Goal: Information Seeking & Learning: Learn about a topic

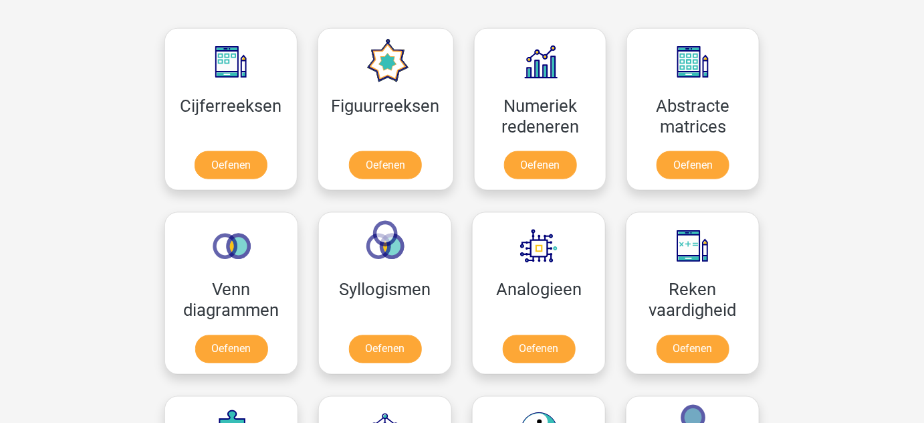
scroll to position [587, 0]
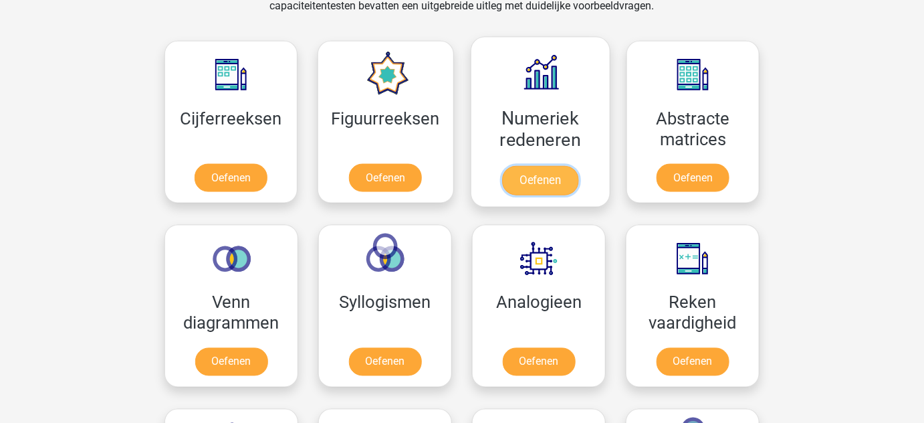
click at [546, 188] on link "Oefenen" at bounding box center [540, 180] width 76 height 29
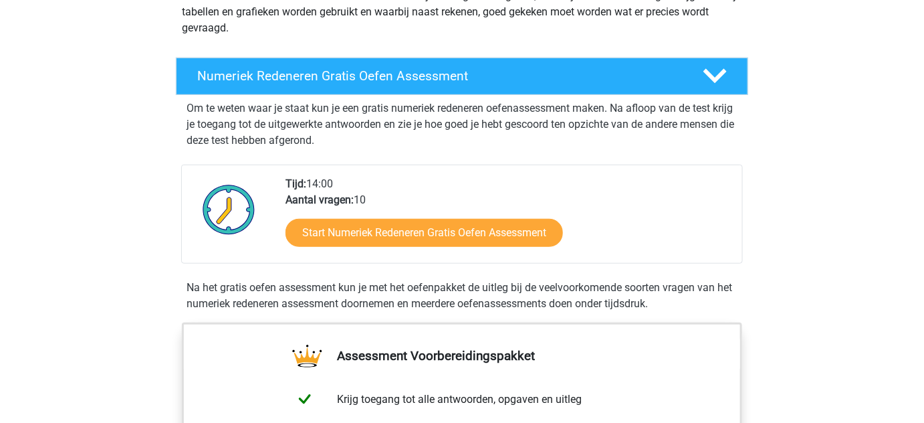
scroll to position [221, 0]
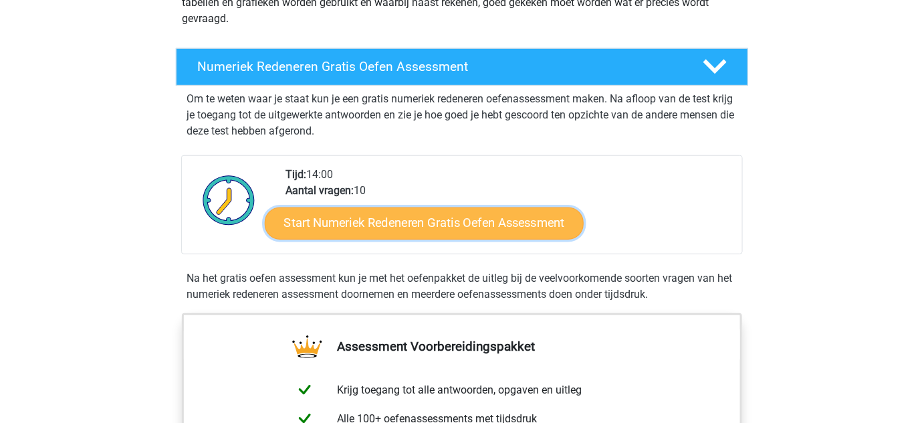
click at [498, 233] on link "Start Numeriek Redeneren Gratis Oefen Assessment" at bounding box center [424, 223] width 319 height 32
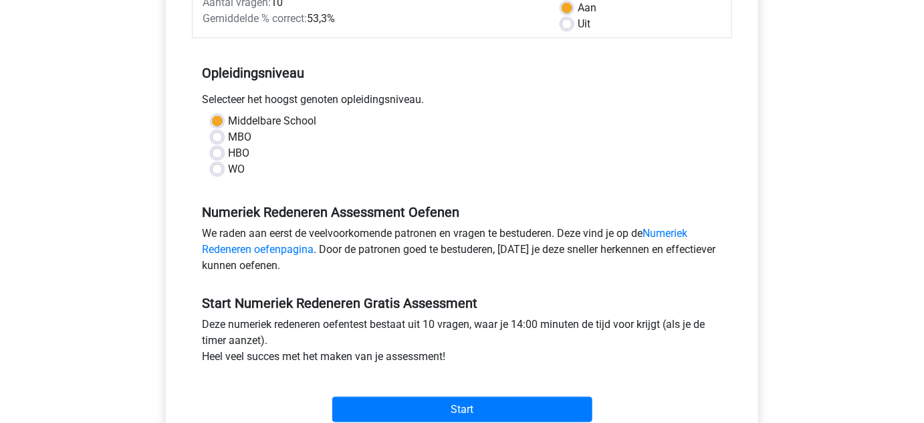
scroll to position [228, 0]
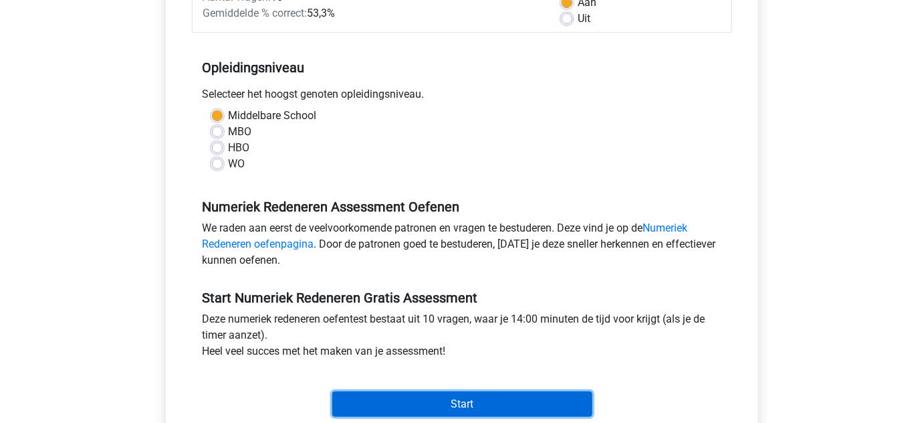
click at [532, 401] on input "Start" at bounding box center [462, 403] width 260 height 25
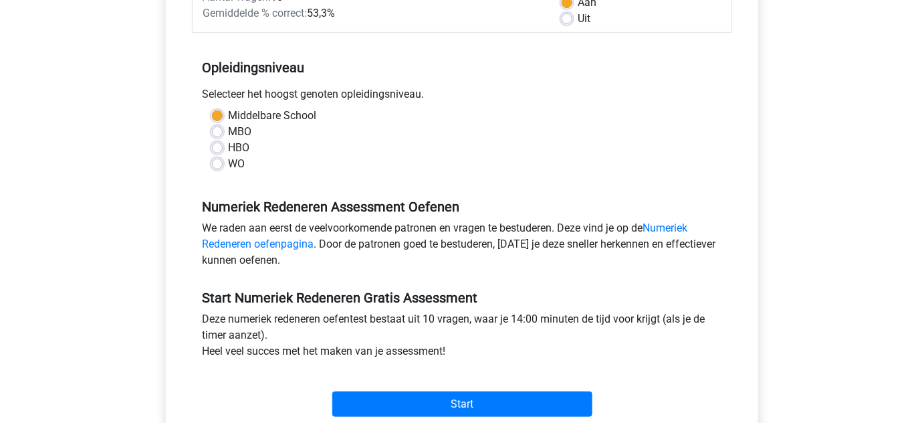
click at [578, 15] on label "Uit" at bounding box center [584, 19] width 13 height 16
click at [569, 15] on input "Uit" at bounding box center [567, 17] width 11 height 13
radio input "true"
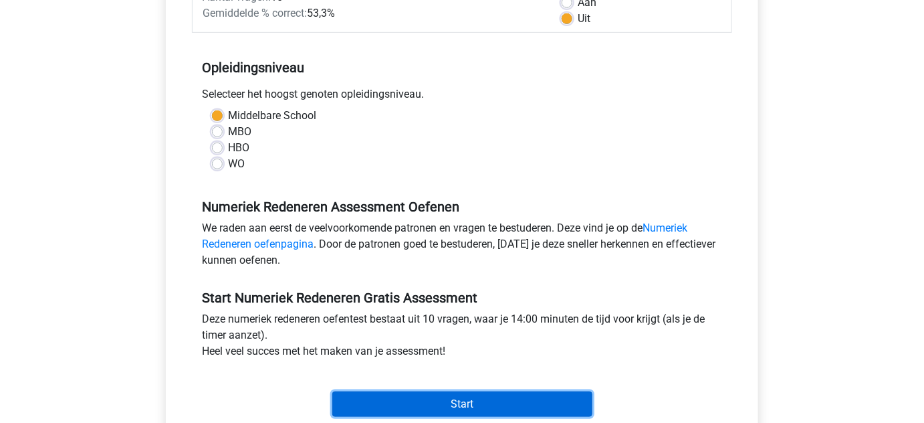
click at [572, 401] on input "Start" at bounding box center [462, 403] width 260 height 25
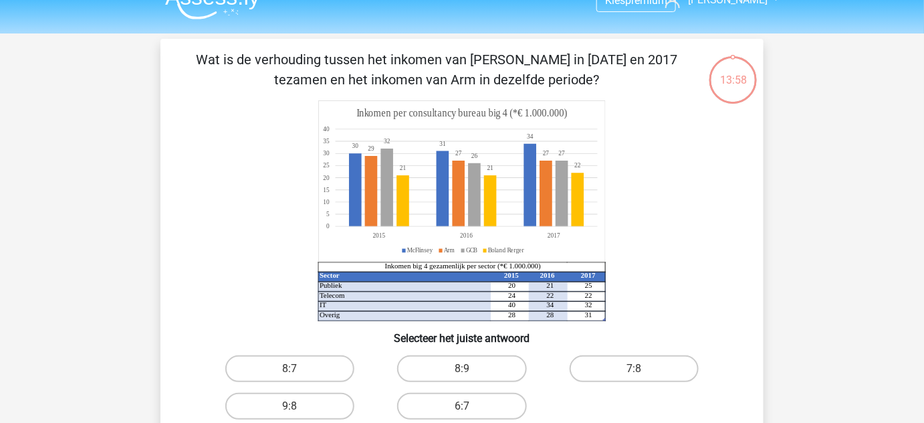
scroll to position [44, 0]
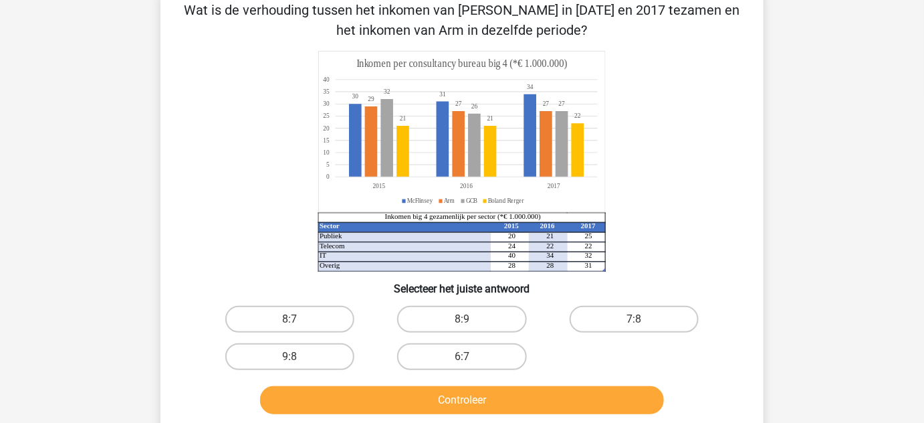
scroll to position [74, 0]
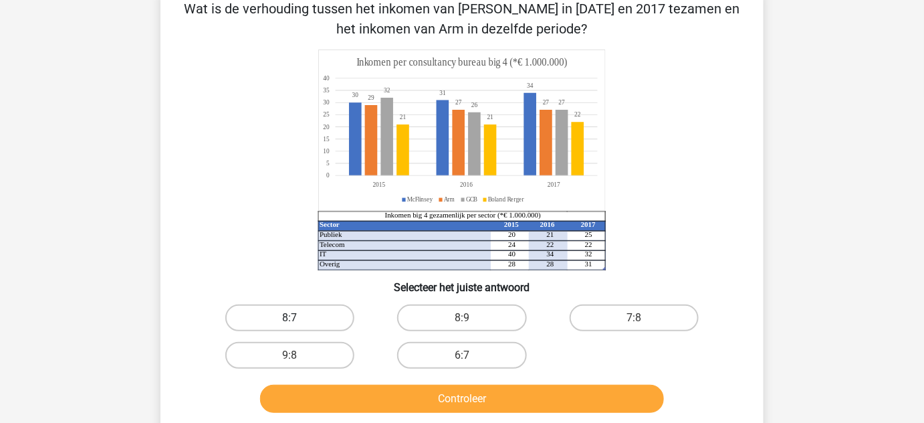
click at [301, 324] on label "8:7" at bounding box center [289, 317] width 129 height 27
click at [299, 324] on input "8:7" at bounding box center [294, 322] width 9 height 9
radio input "true"
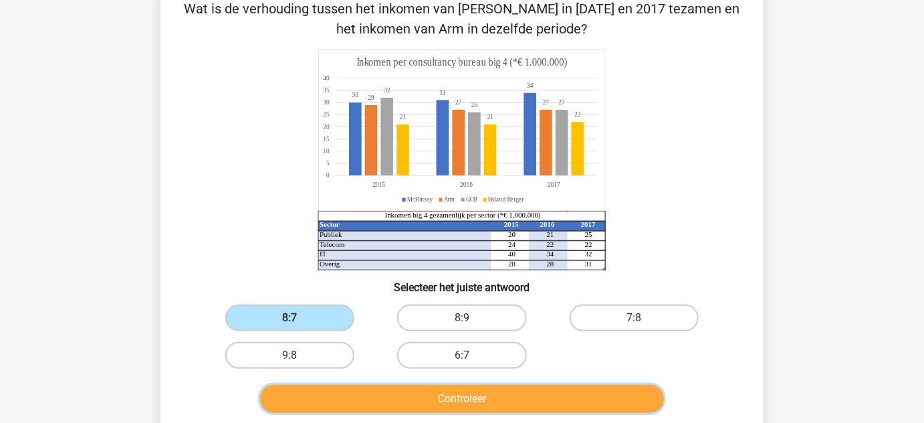
click at [367, 385] on button "Controleer" at bounding box center [462, 399] width 405 height 28
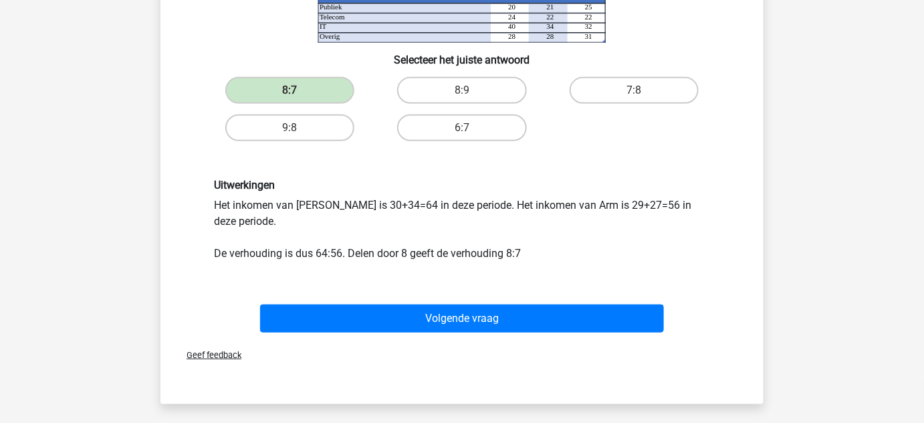
scroll to position [308, 0]
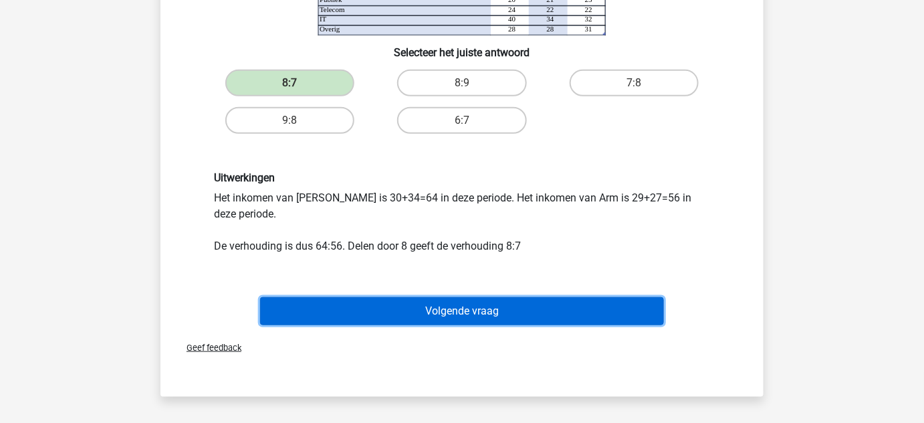
click at [570, 308] on button "Volgende vraag" at bounding box center [462, 311] width 405 height 28
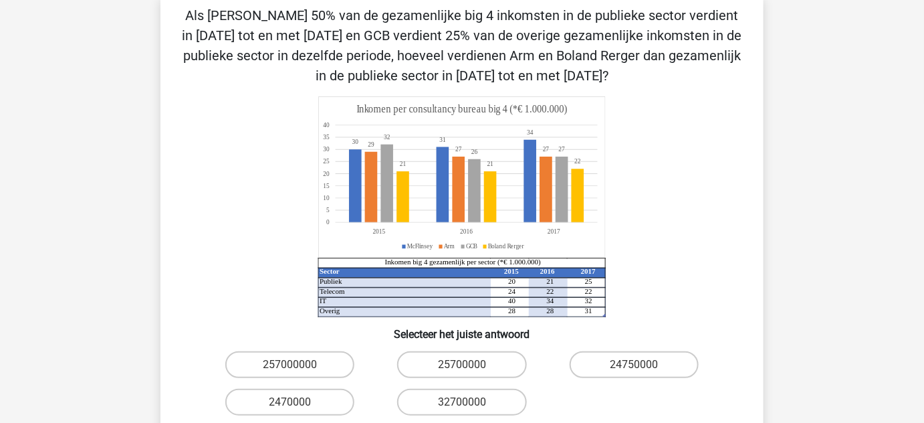
scroll to position [69, 0]
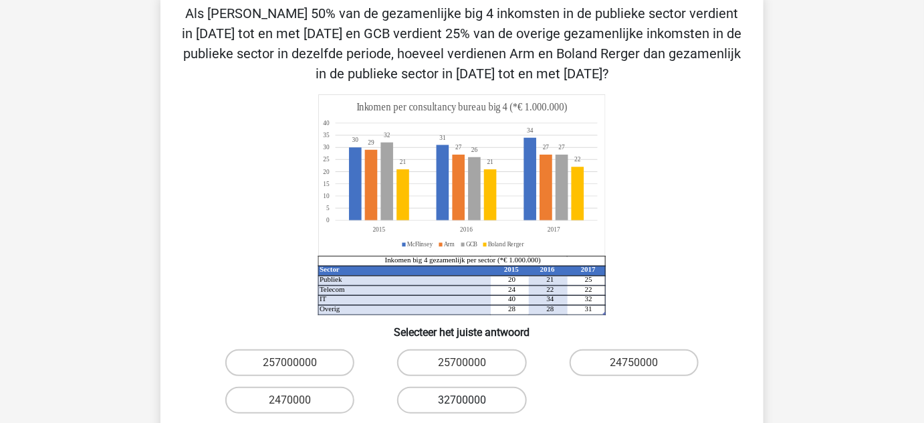
click at [490, 392] on label "32700000" at bounding box center [461, 400] width 129 height 27
click at [471, 400] on input "32700000" at bounding box center [466, 404] width 9 height 9
radio input "true"
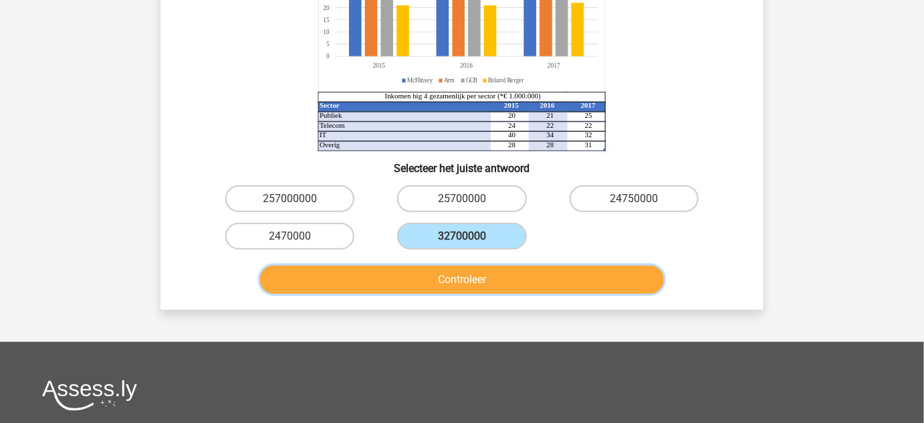
click at [656, 280] on button "Controleer" at bounding box center [462, 280] width 405 height 28
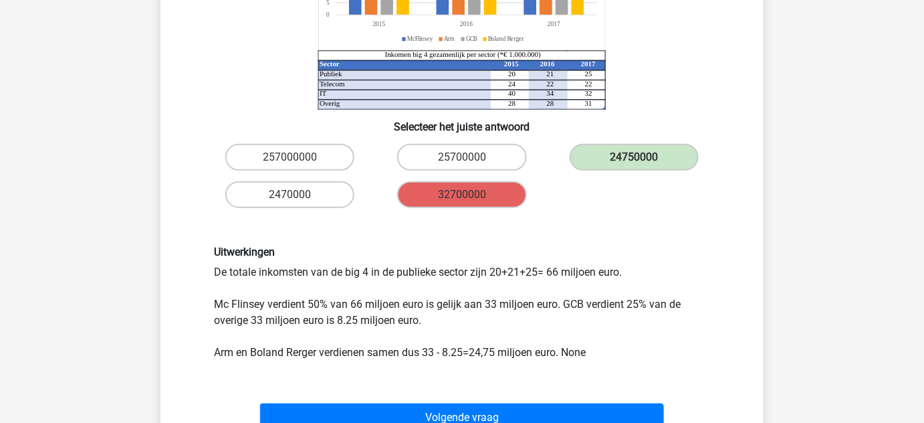
scroll to position [321, 0]
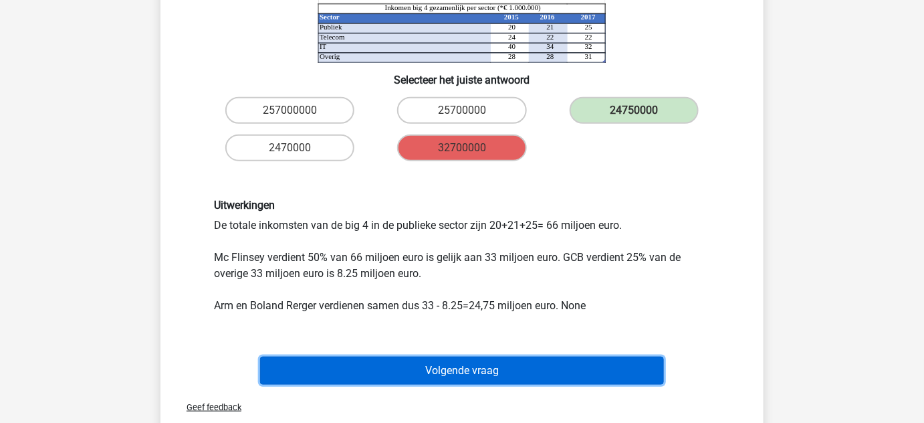
click at [446, 365] on button "Volgende vraag" at bounding box center [462, 370] width 405 height 28
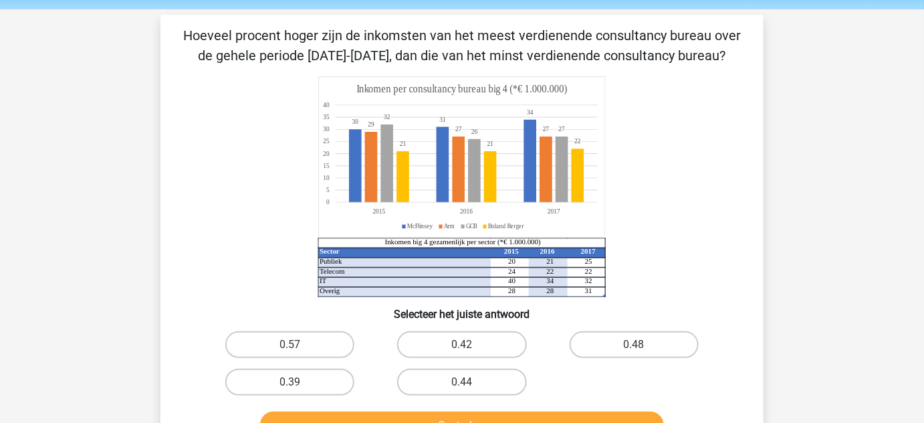
scroll to position [49, 0]
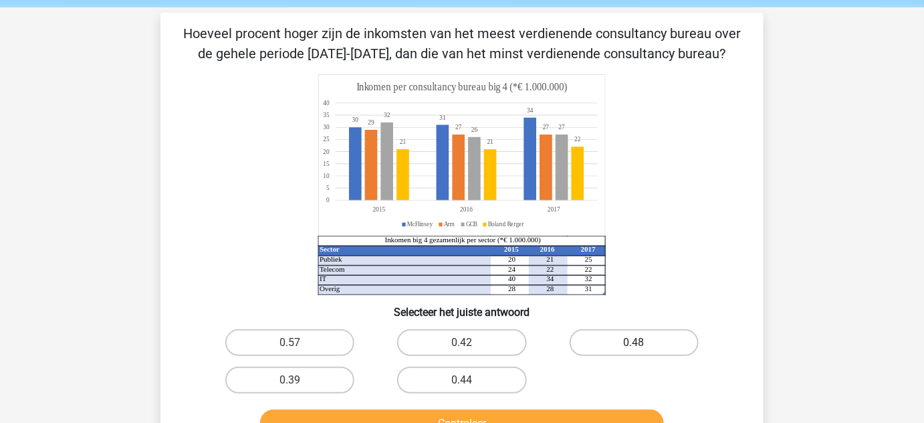
click at [607, 345] on label "0.48" at bounding box center [634, 342] width 129 height 27
click at [634, 345] on input "0.48" at bounding box center [638, 346] width 9 height 9
radio input "true"
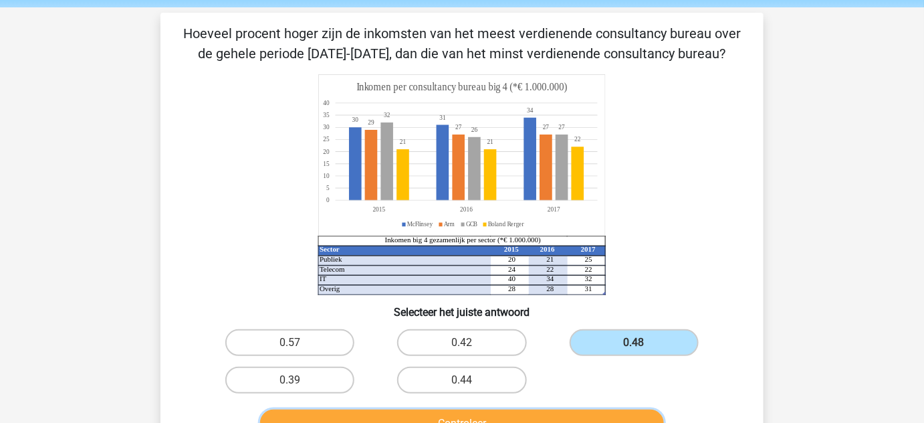
click at [595, 418] on button "Controleer" at bounding box center [462, 423] width 405 height 28
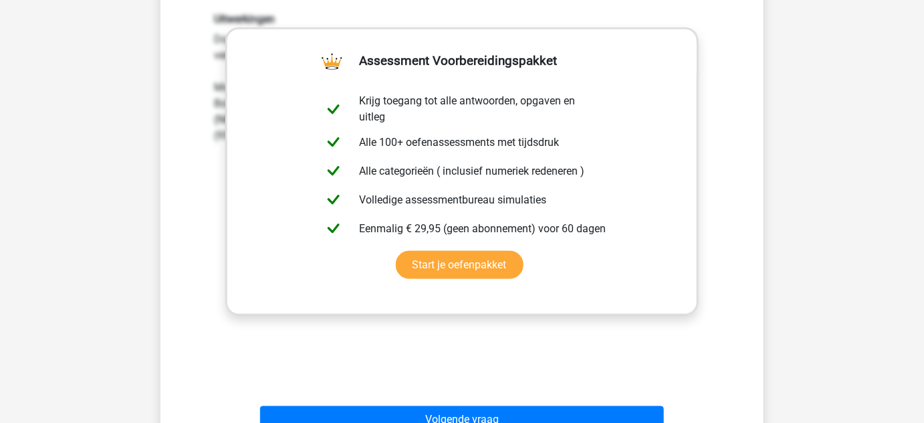
scroll to position [567, 0]
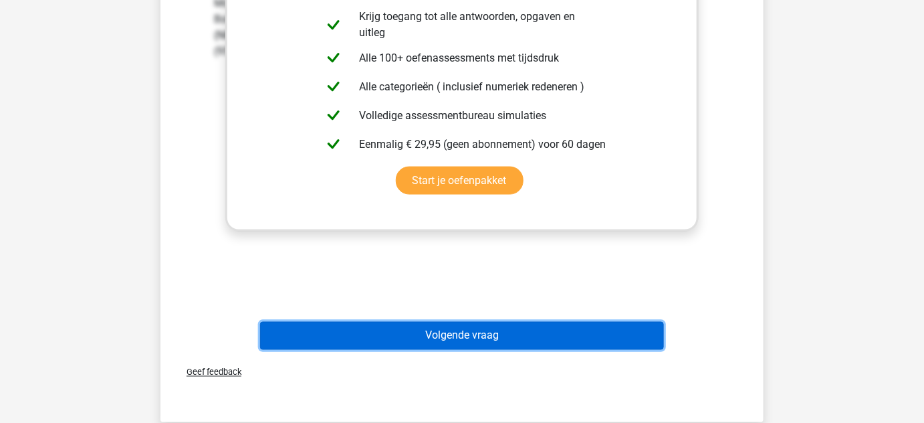
click at [546, 334] on button "Volgende vraag" at bounding box center [462, 336] width 405 height 28
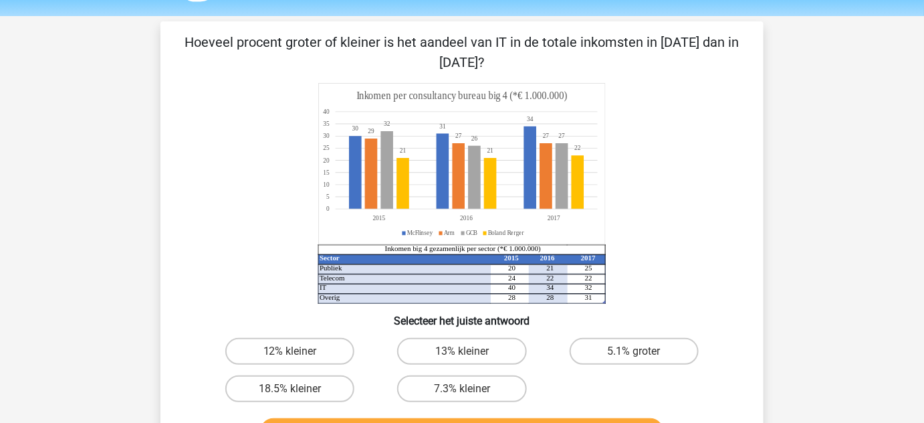
scroll to position [45, 0]
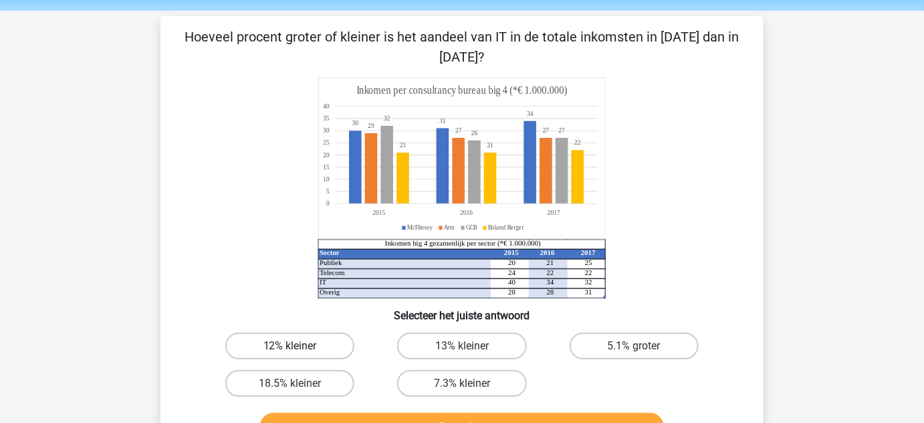
click at [336, 342] on label "12% kleiner" at bounding box center [289, 345] width 129 height 27
click at [299, 346] on input "12% kleiner" at bounding box center [294, 350] width 9 height 9
radio input "true"
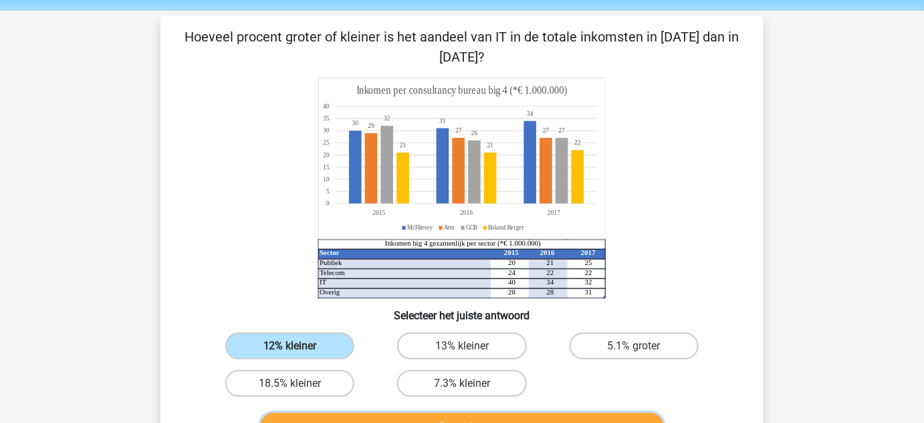
click at [385, 413] on button "Controleer" at bounding box center [462, 427] width 405 height 28
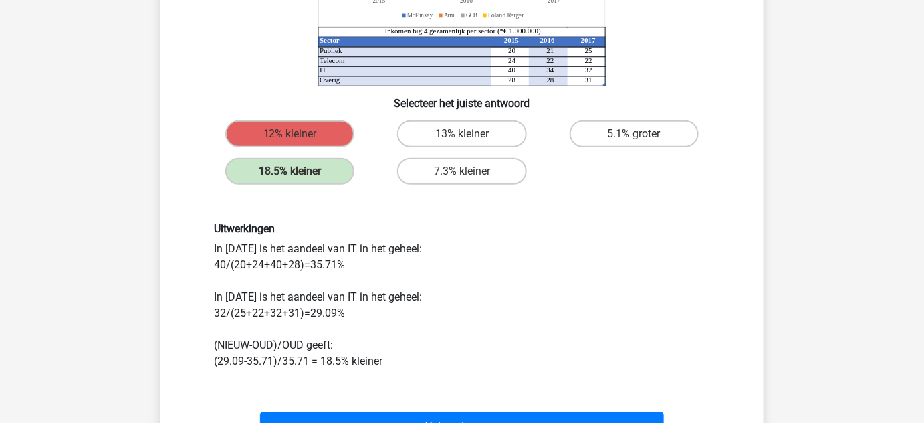
scroll to position [259, 0]
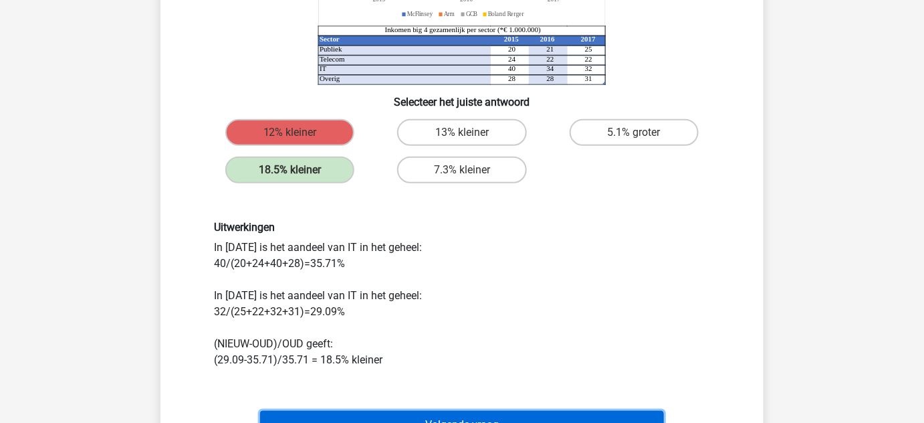
click at [424, 413] on button "Volgende vraag" at bounding box center [462, 425] width 405 height 28
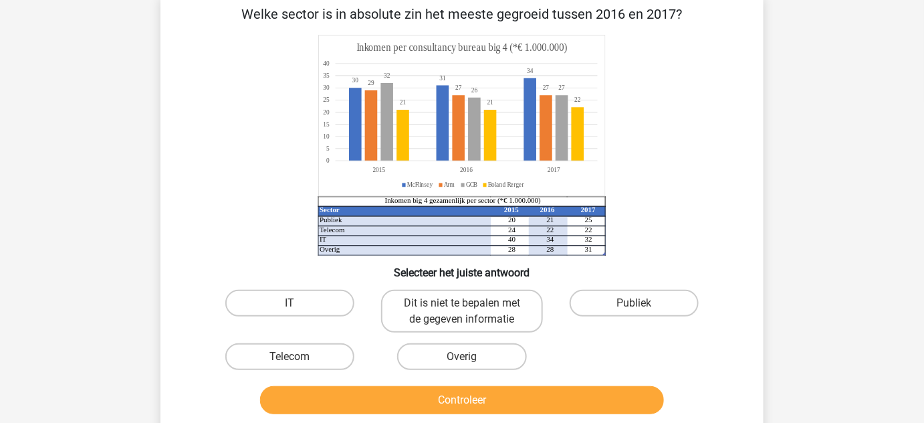
scroll to position [72, 0]
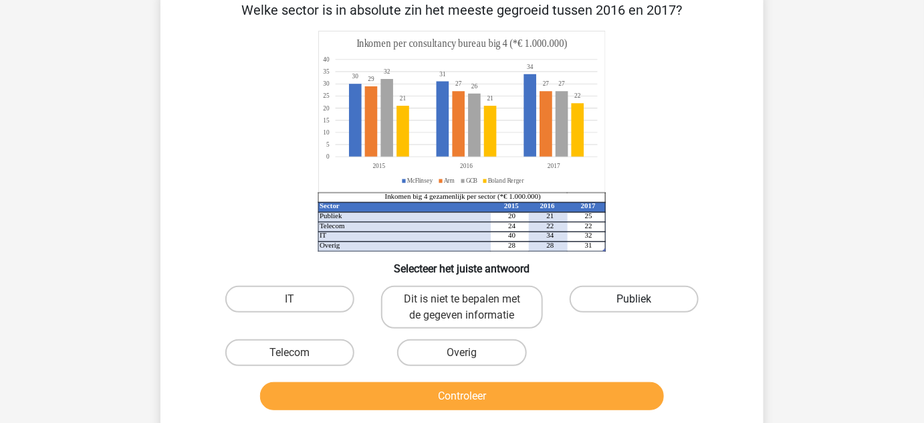
click at [628, 309] on label "Publiek" at bounding box center [634, 299] width 129 height 27
click at [634, 308] on input "Publiek" at bounding box center [638, 303] width 9 height 9
radio input "true"
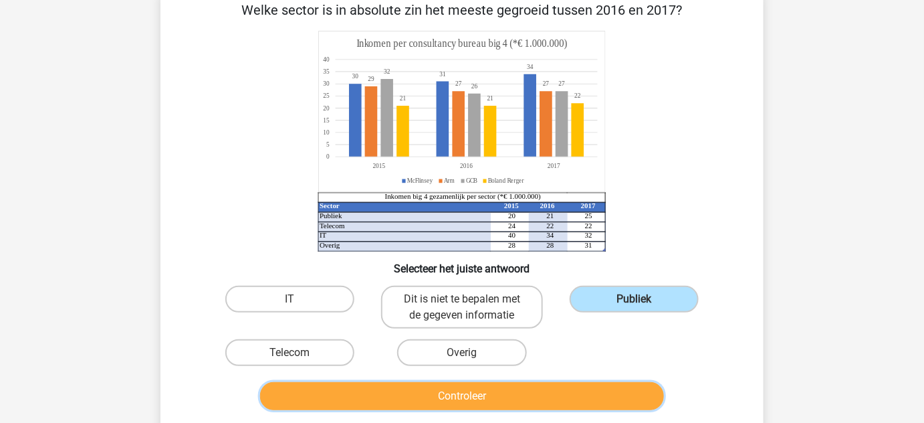
click at [613, 395] on button "Controleer" at bounding box center [462, 396] width 405 height 28
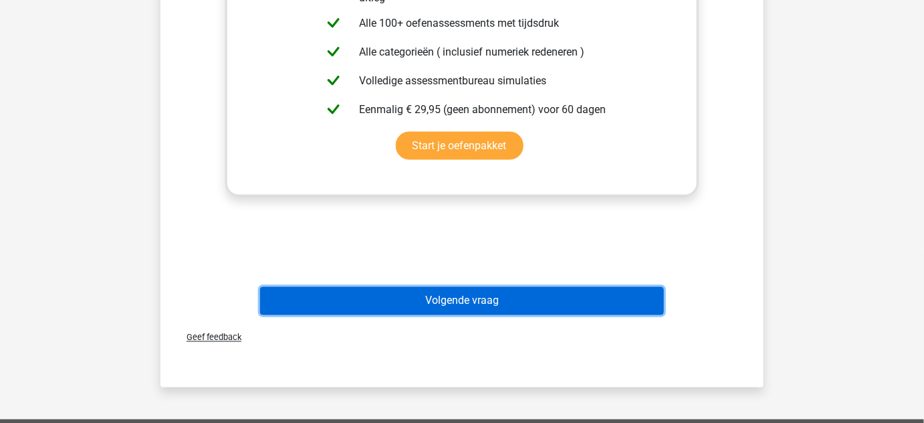
click at [568, 300] on button "Volgende vraag" at bounding box center [462, 301] width 405 height 28
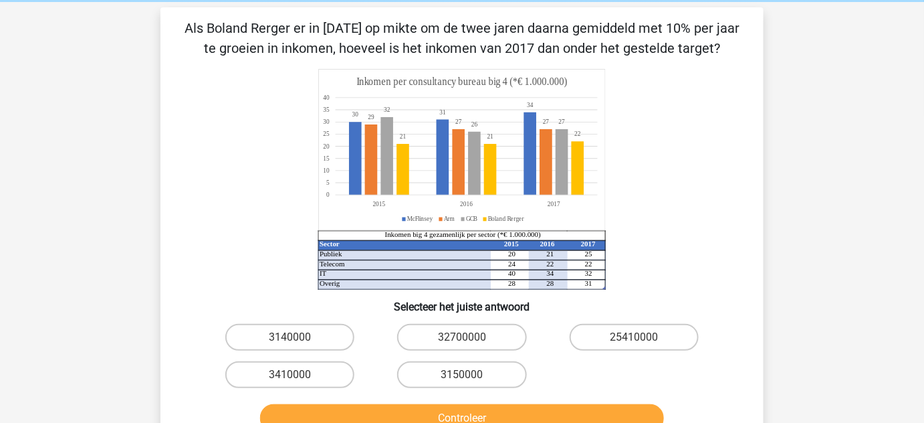
scroll to position [60, 0]
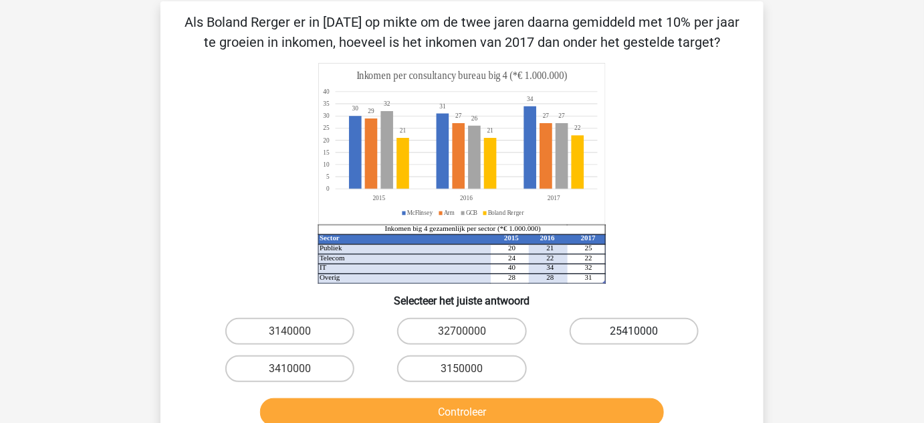
click at [611, 324] on label "25410000" at bounding box center [634, 331] width 129 height 27
click at [634, 331] on input "25410000" at bounding box center [638, 335] width 9 height 9
radio input "true"
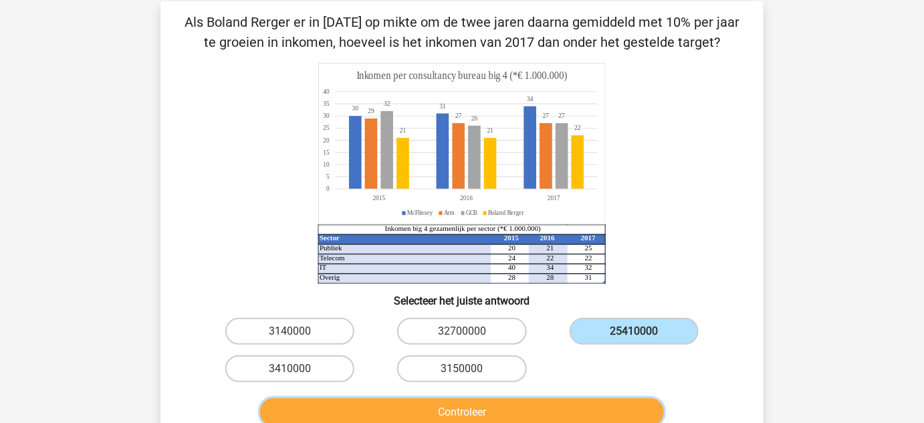
click at [609, 399] on button "Controleer" at bounding box center [462, 412] width 405 height 28
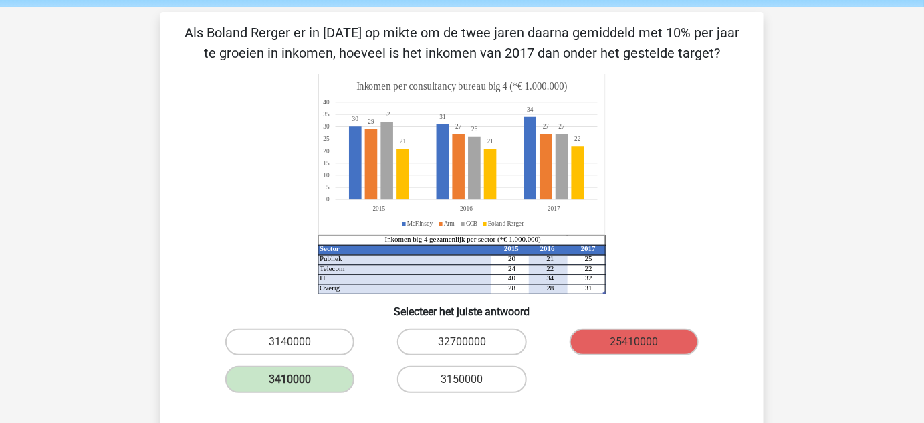
scroll to position [120, 0]
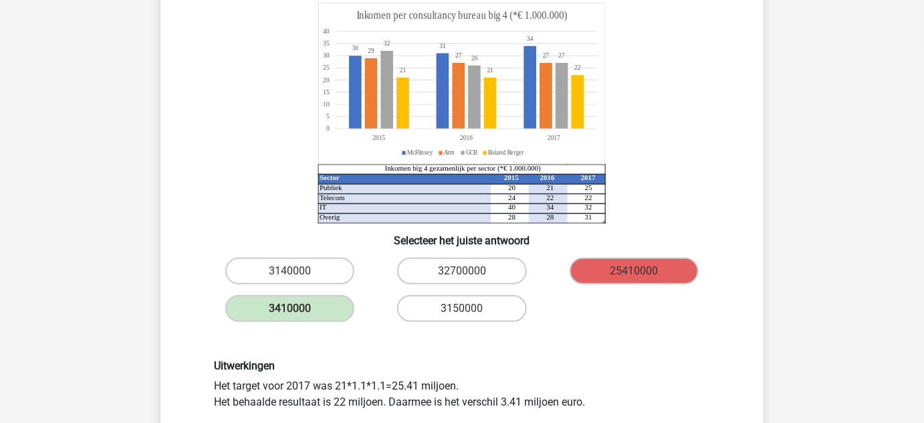
click at [287, 210] on icon "Sector 2015 2016 2017 Publiek 20 21 25 Telecom 24 22 22 IT 40 34 32 Overig 28 2…" at bounding box center [462, 113] width 539 height 221
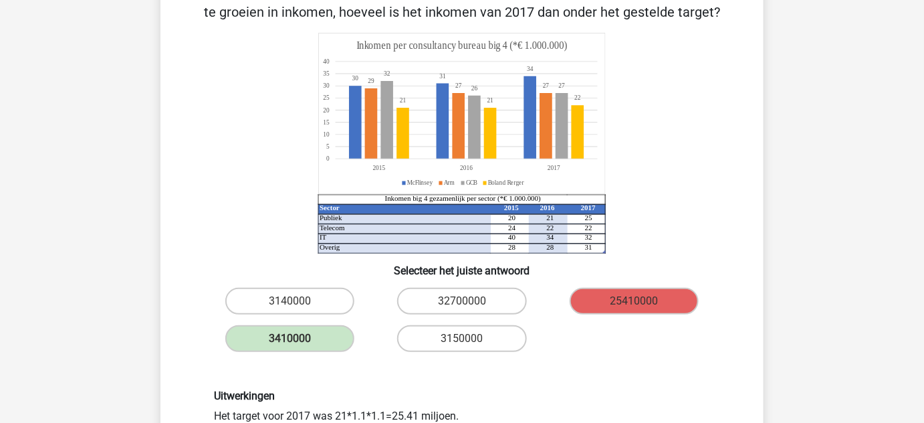
scroll to position [177, 0]
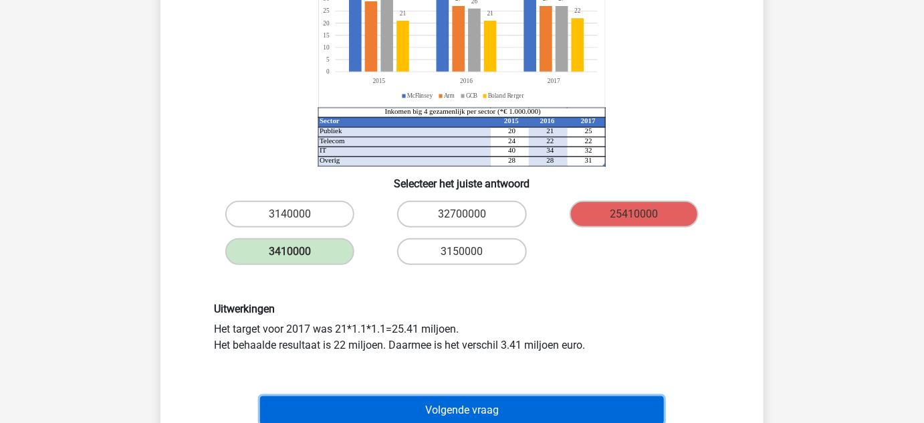
click at [510, 397] on button "Volgende vraag" at bounding box center [462, 410] width 405 height 28
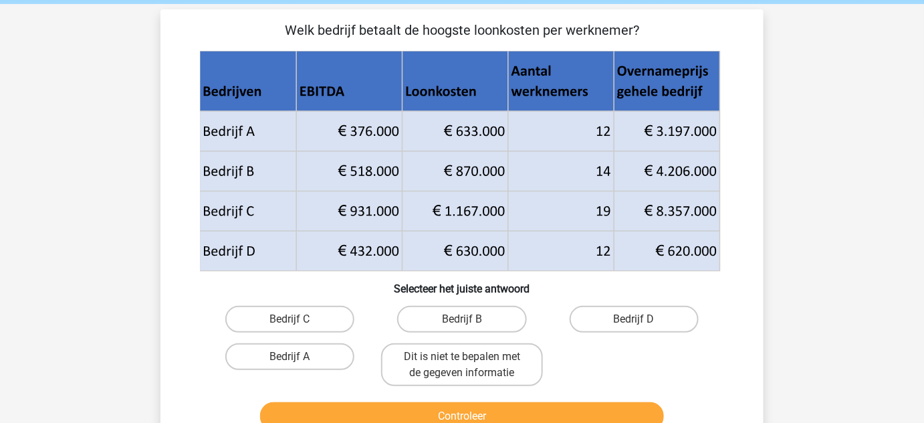
scroll to position [54, 0]
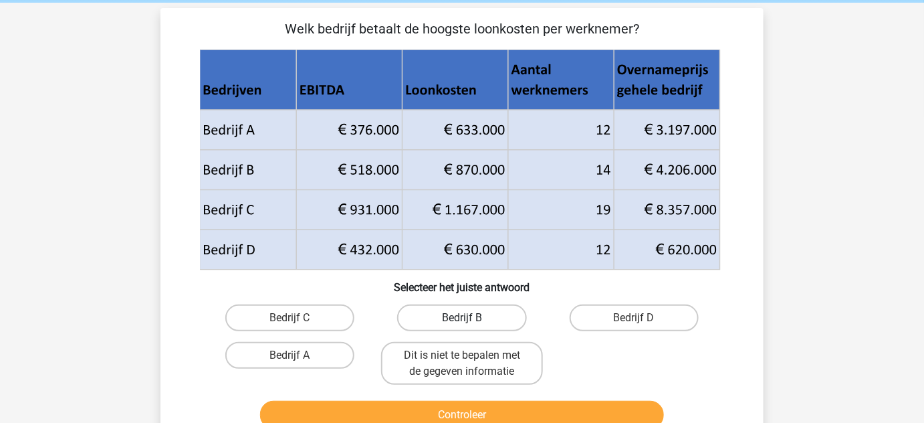
drag, startPoint x: 478, startPoint y: 318, endPoint x: 457, endPoint y: 324, distance: 20.9
click at [457, 324] on label "Bedrijf B" at bounding box center [461, 317] width 129 height 27
click at [462, 324] on input "Bedrijf B" at bounding box center [466, 322] width 9 height 9
radio input "true"
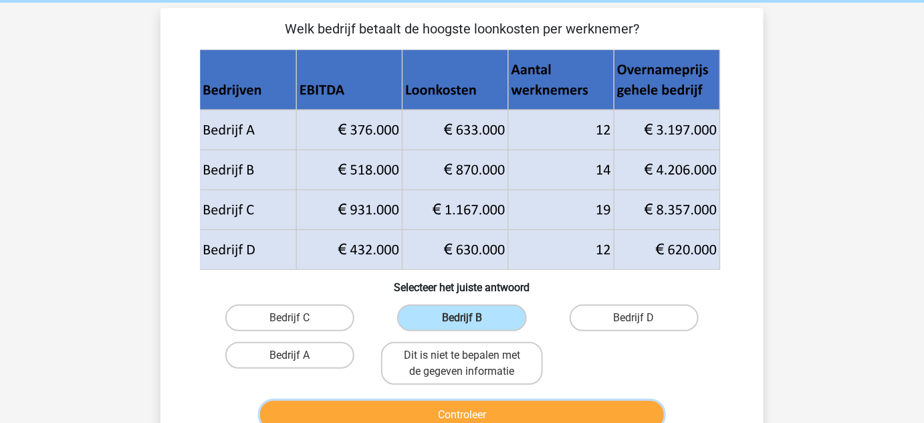
click at [504, 406] on button "Controleer" at bounding box center [462, 415] width 405 height 28
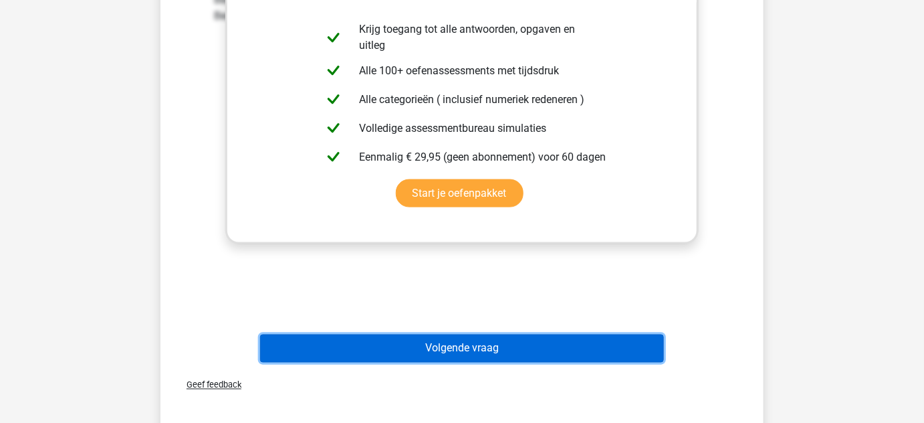
click at [526, 340] on button "Volgende vraag" at bounding box center [462, 348] width 405 height 28
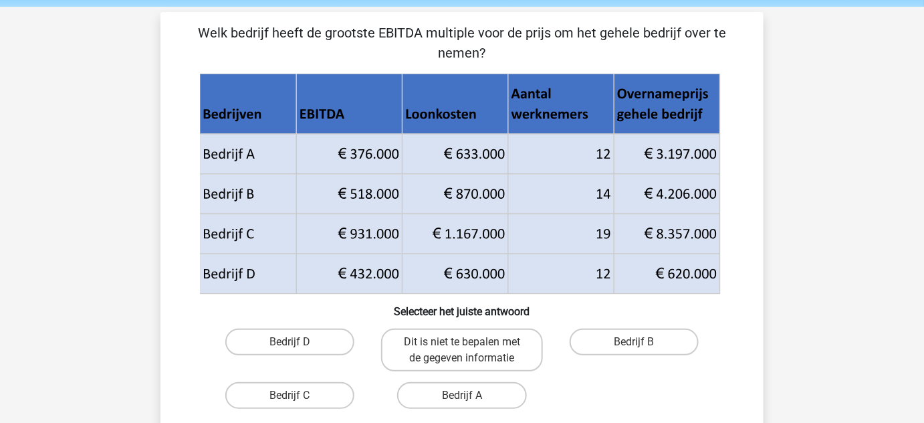
scroll to position [52, 0]
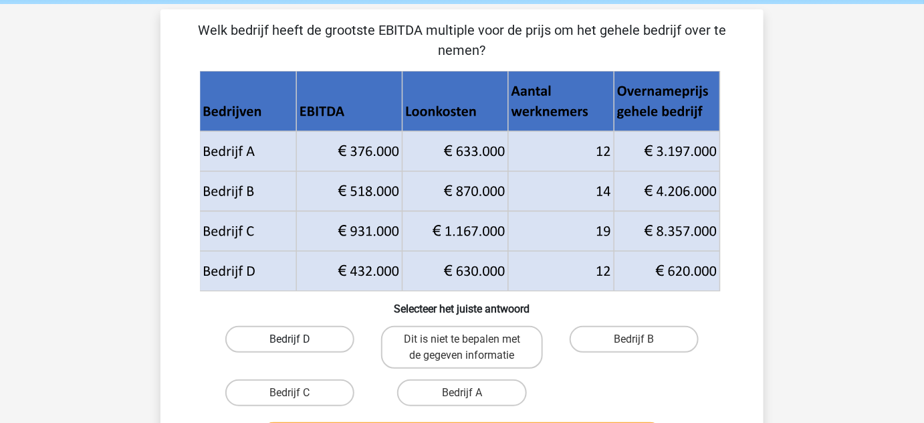
click at [339, 342] on label "Bedrijf D" at bounding box center [289, 339] width 129 height 27
click at [299, 342] on input "Bedrijf D" at bounding box center [294, 343] width 9 height 9
radio input "true"
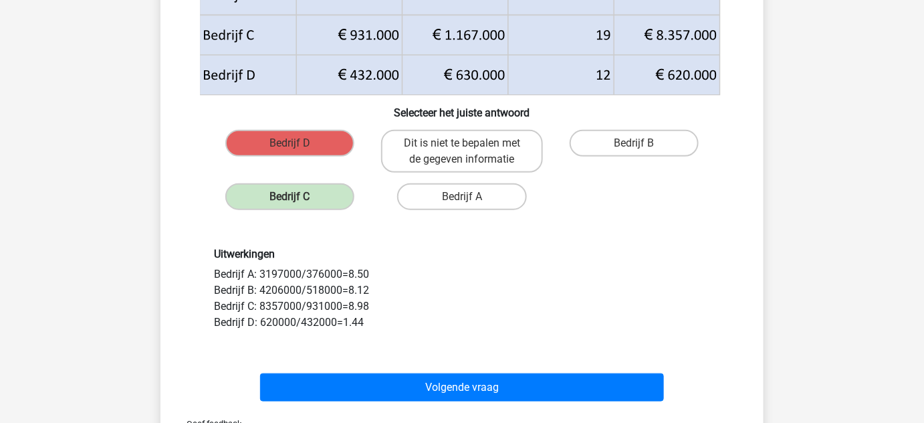
scroll to position [249, 0]
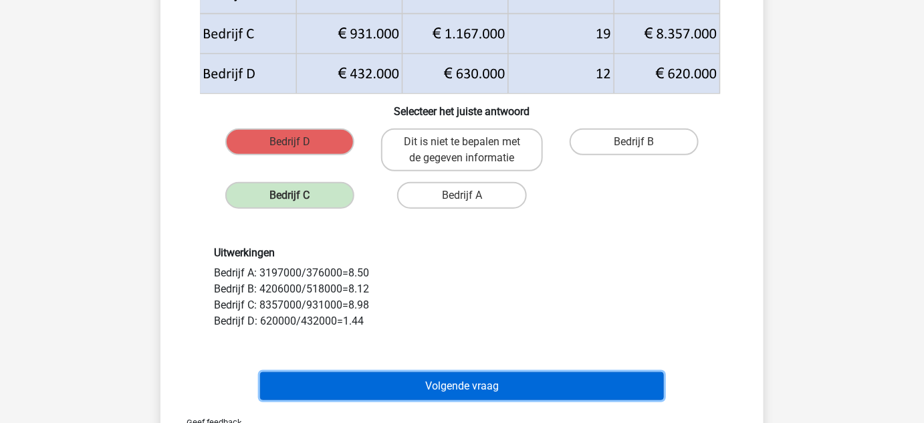
click at [532, 381] on button "Volgende vraag" at bounding box center [462, 386] width 405 height 28
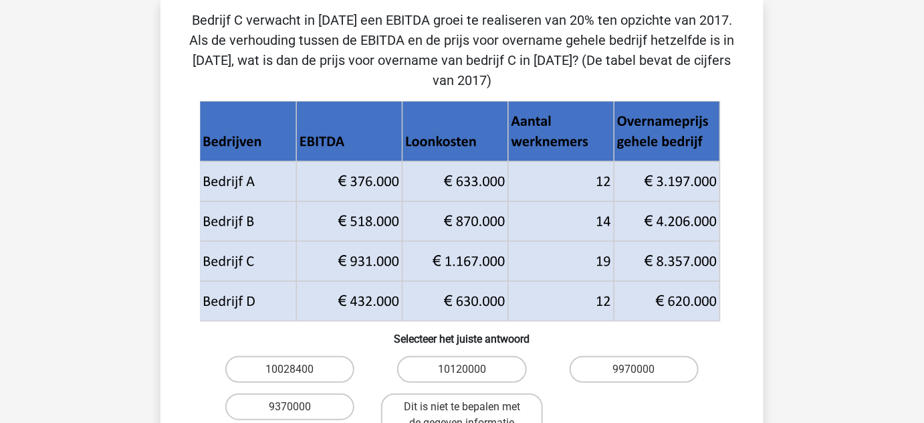
scroll to position [62, 0]
click at [303, 356] on label "10028400" at bounding box center [289, 369] width 129 height 27
click at [299, 370] on input "10028400" at bounding box center [294, 374] width 9 height 9
radio input "true"
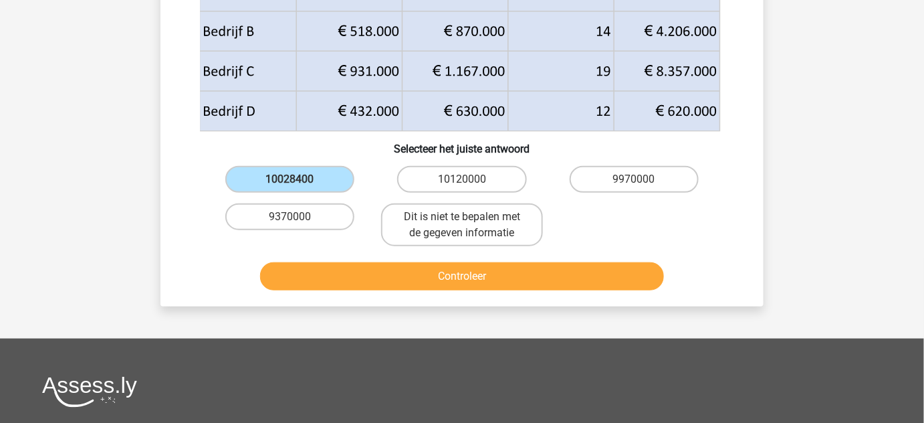
scroll to position [253, 0]
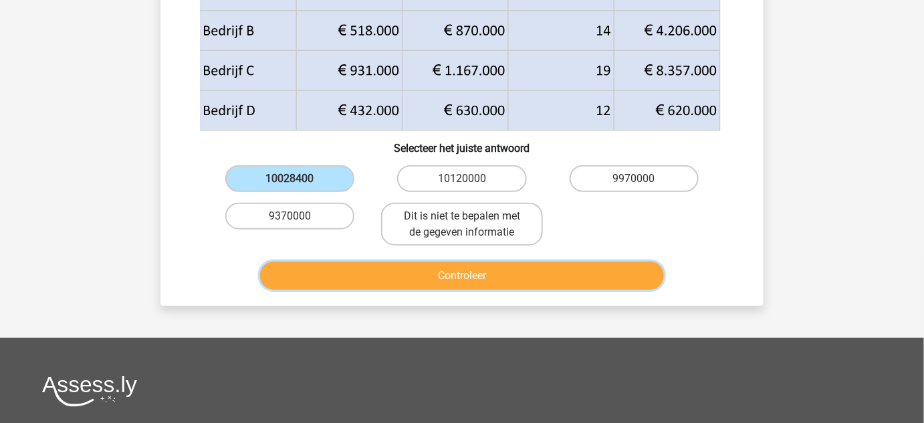
click at [615, 264] on button "Controleer" at bounding box center [462, 275] width 405 height 28
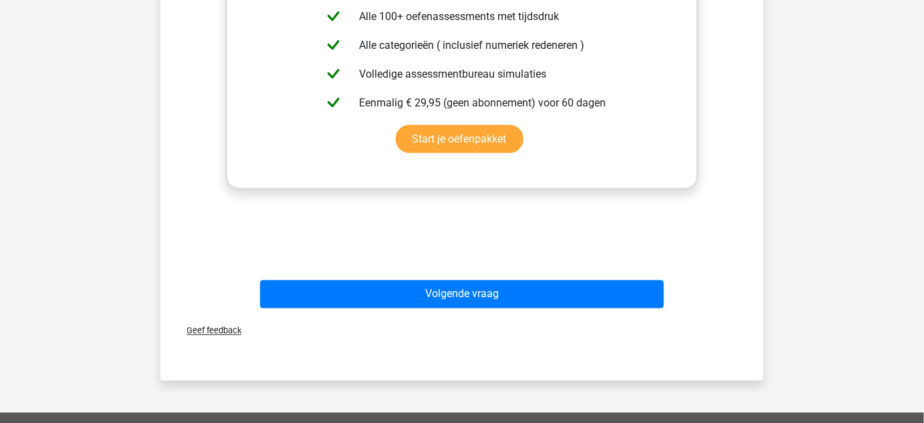
scroll to position [671, 0]
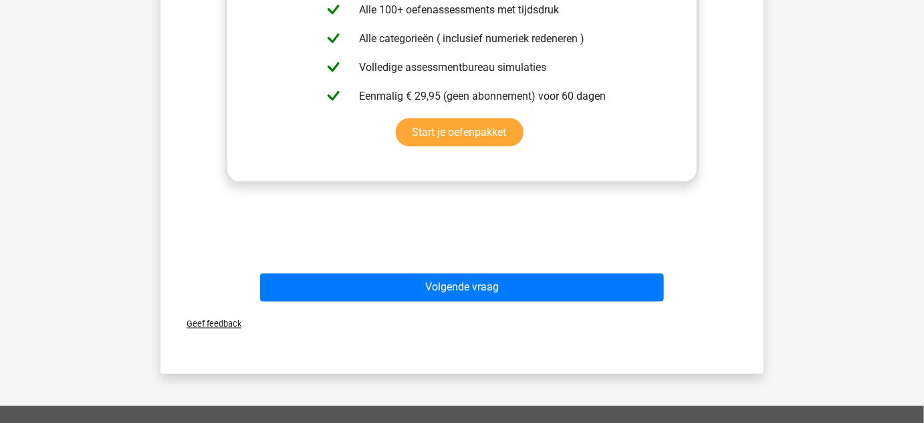
click at [560, 280] on div "Volgende vraag" at bounding box center [462, 290] width 516 height 33
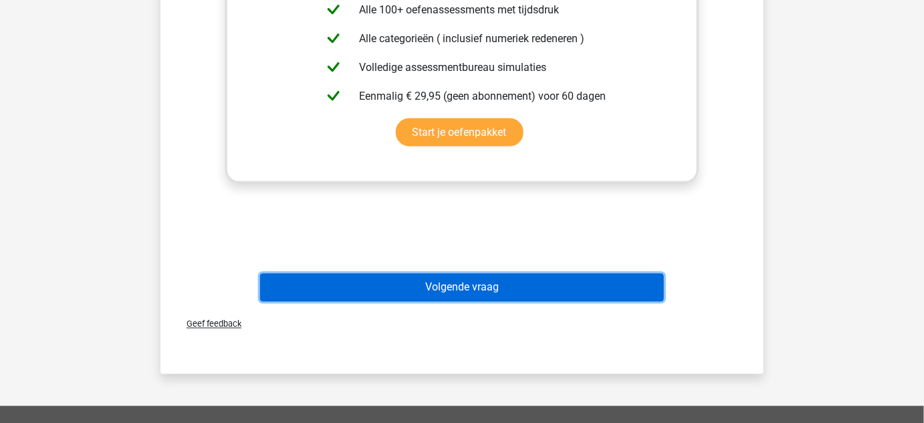
click at [574, 277] on button "Volgende vraag" at bounding box center [462, 288] width 405 height 28
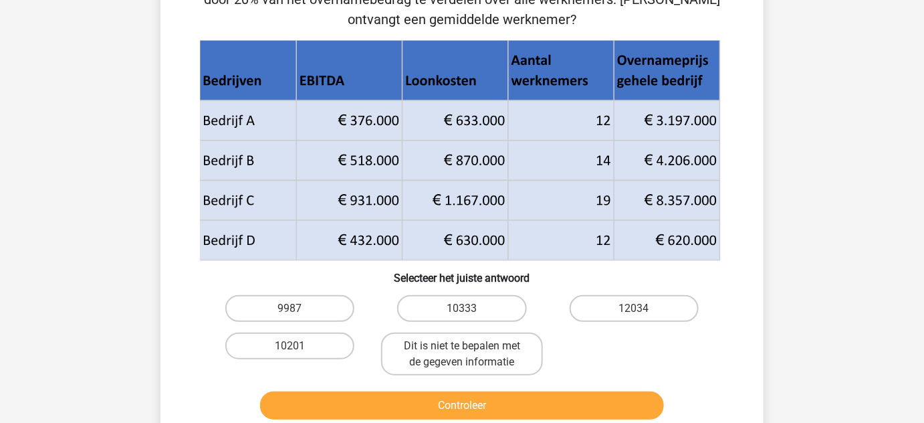
scroll to position [62, 0]
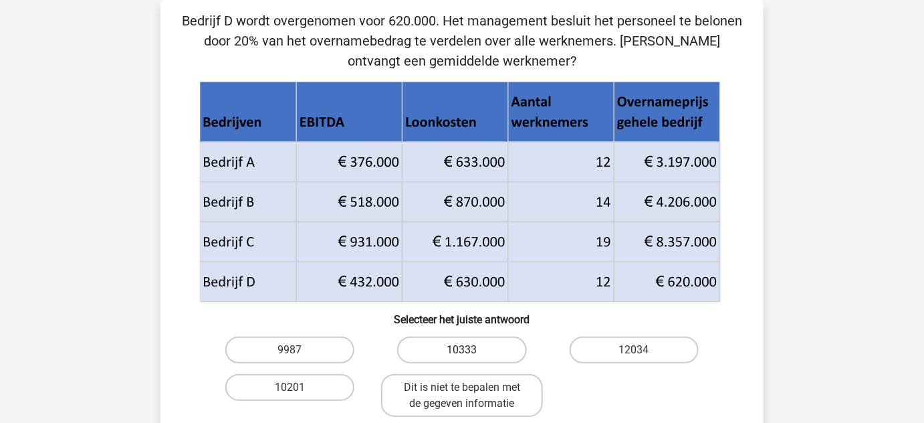
click at [492, 344] on label "10333" at bounding box center [461, 349] width 129 height 27
click at [471, 350] on input "10333" at bounding box center [466, 354] width 9 height 9
radio input "true"
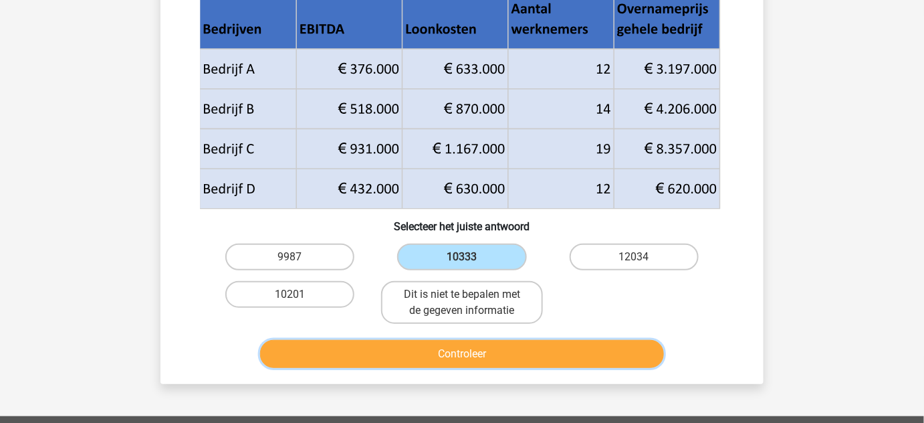
click at [492, 351] on button "Controleer" at bounding box center [462, 354] width 405 height 28
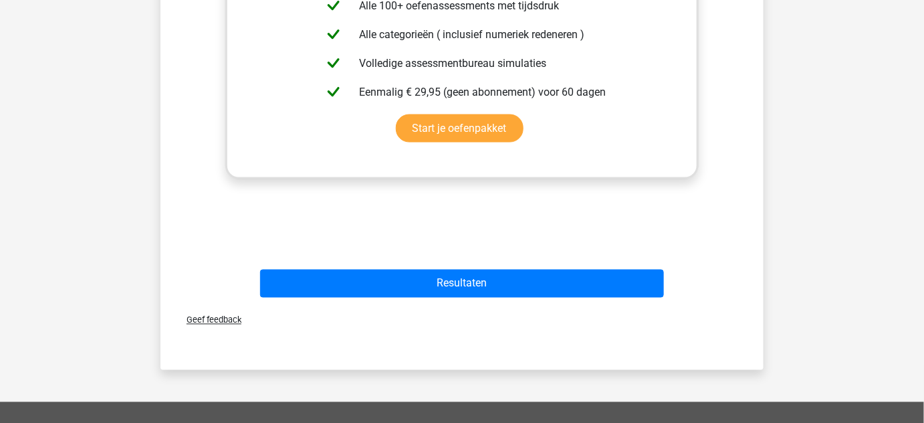
scroll to position [660, 0]
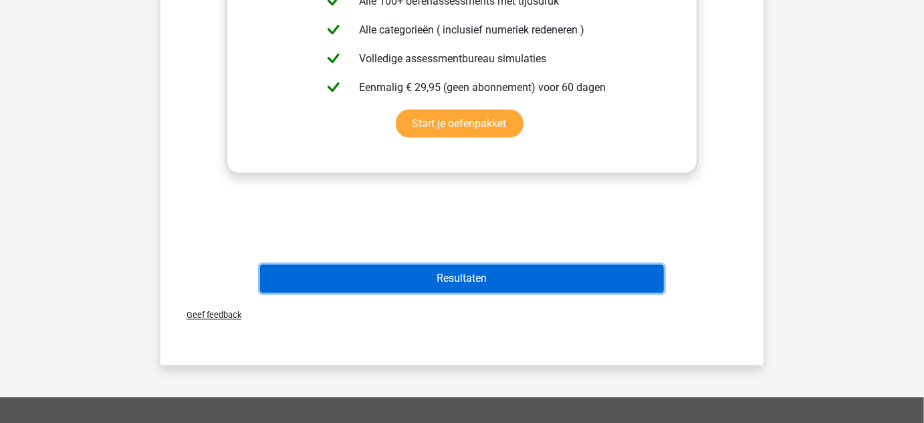
click at [514, 276] on button "Resultaten" at bounding box center [462, 279] width 405 height 28
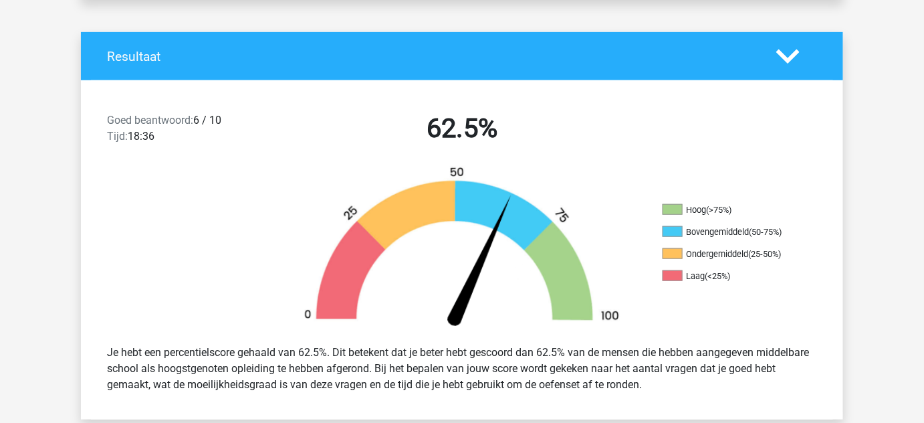
scroll to position [255, 0]
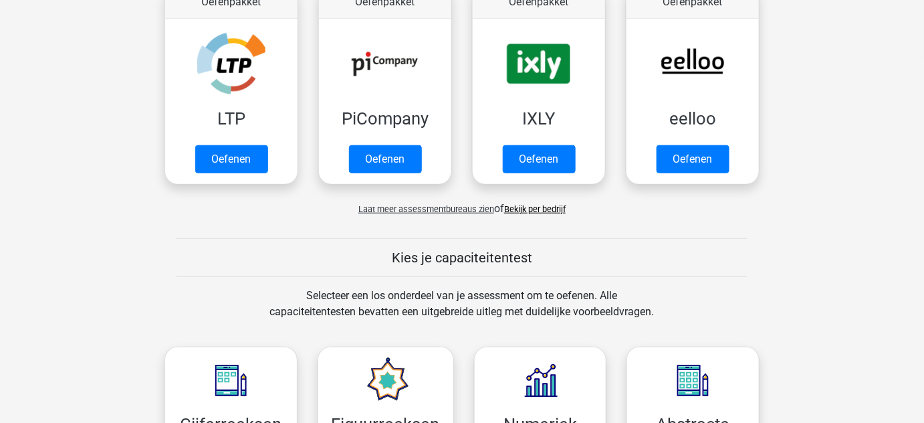
scroll to position [417, 0]
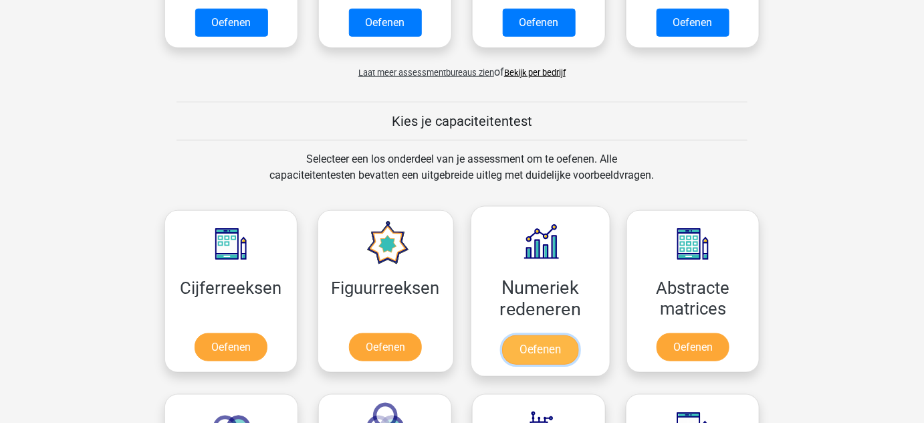
click at [569, 335] on link "Oefenen" at bounding box center [540, 349] width 76 height 29
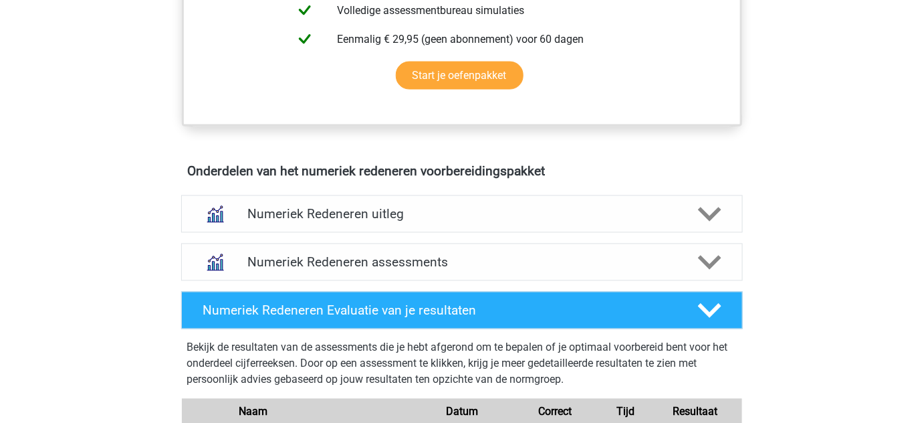
scroll to position [683, 0]
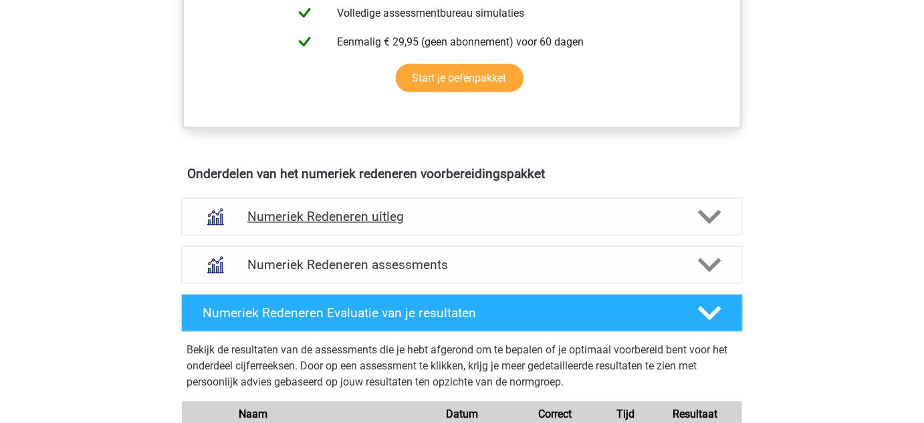
click at [694, 213] on div at bounding box center [709, 216] width 45 height 23
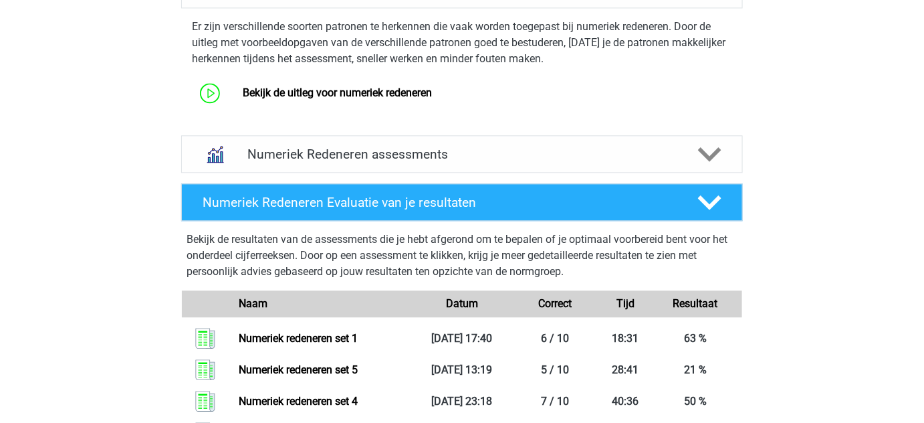
scroll to position [893, 0]
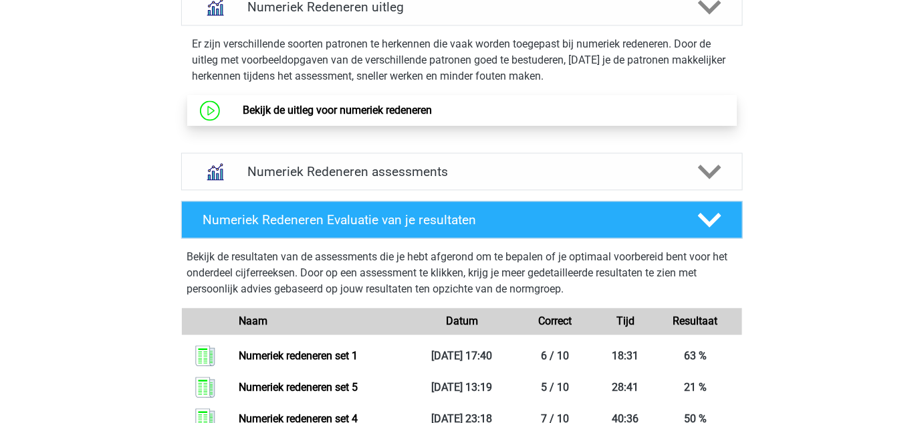
click at [432, 104] on link "Bekijk de uitleg voor numeriek redeneren" at bounding box center [337, 110] width 189 height 13
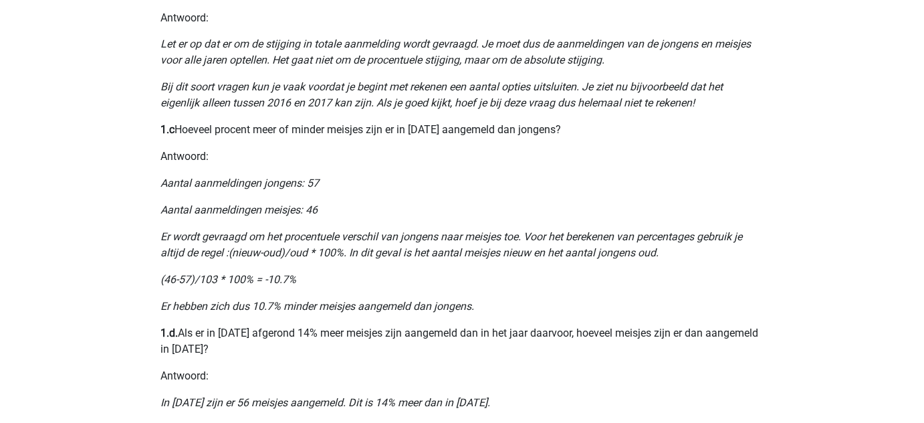
scroll to position [872, 0]
